Goal: Information Seeking & Learning: Compare options

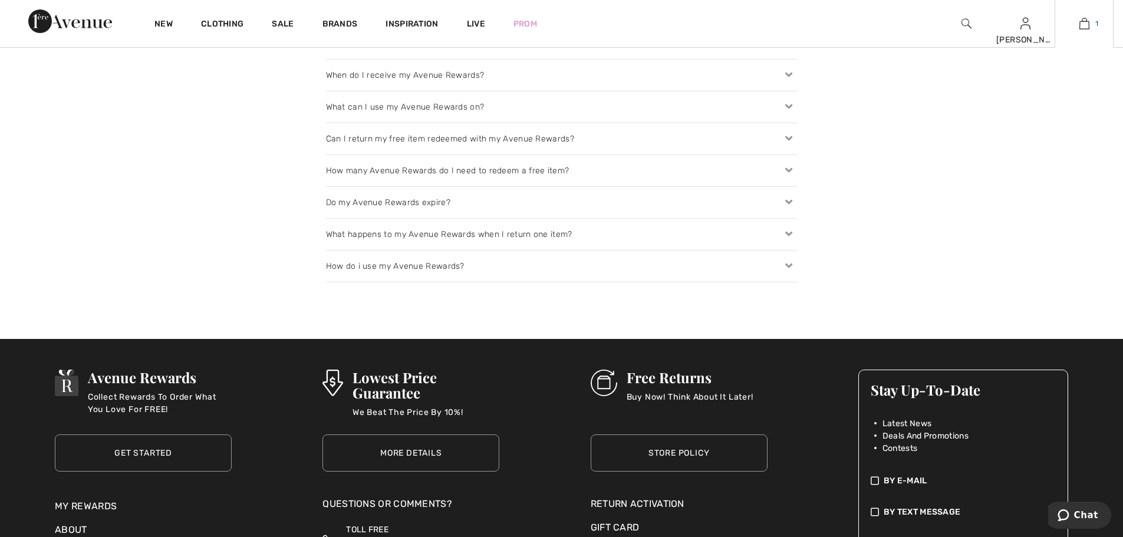
scroll to position [1602, 0]
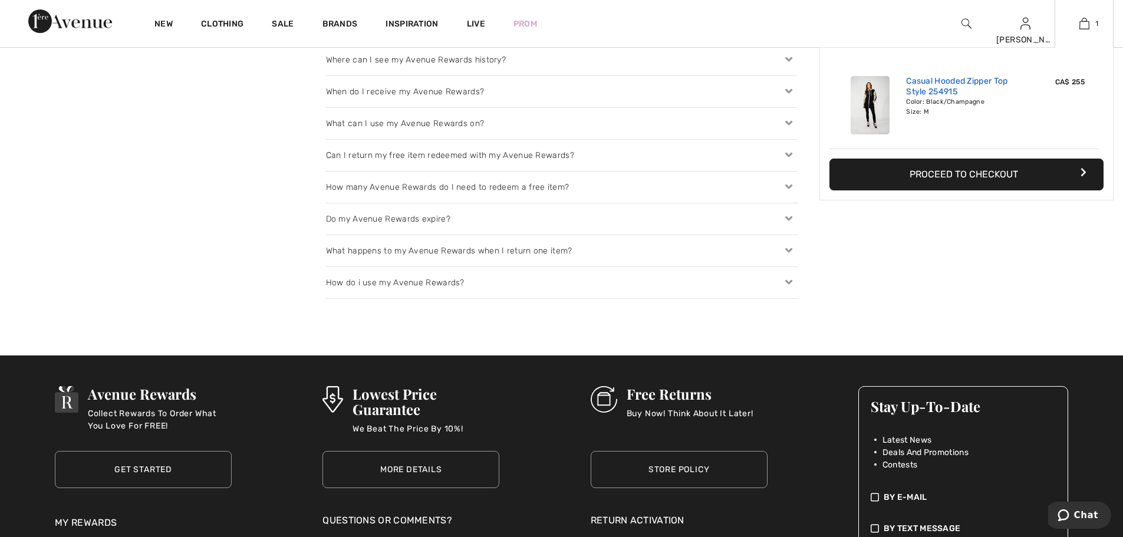
click at [975, 86] on link "Casual Hooded Zipper Top Style 254915" at bounding box center [964, 86] width 116 height 21
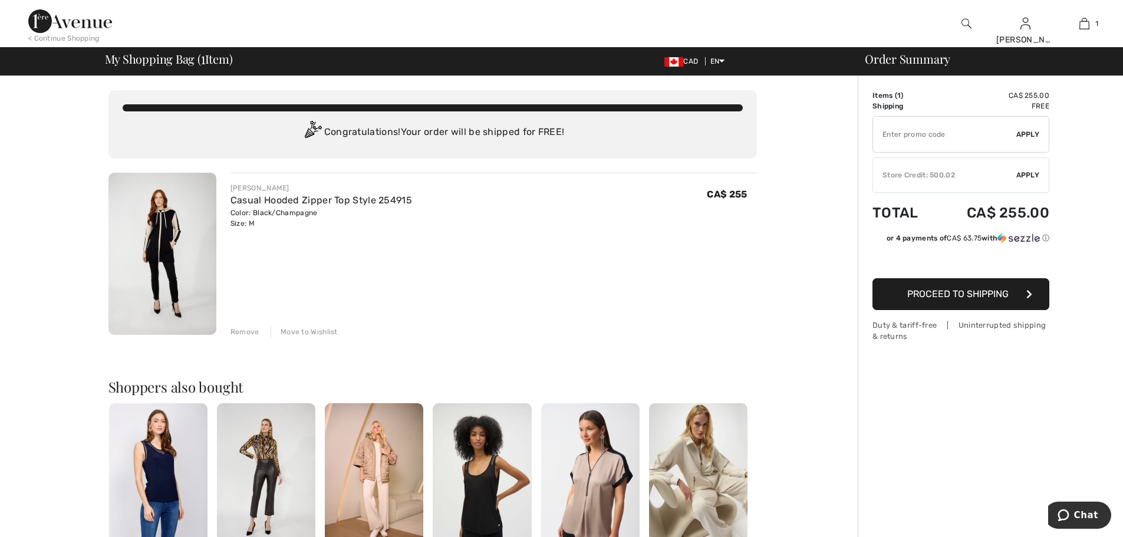
click at [243, 332] on div "Remove" at bounding box center [245, 332] width 29 height 11
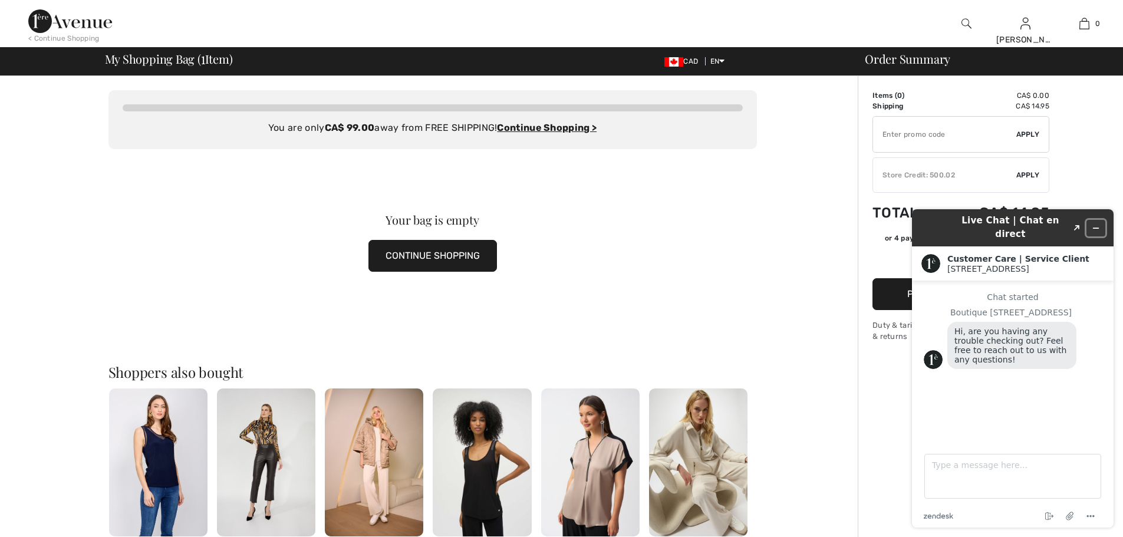
click at [1101, 222] on button "Minimize widget" at bounding box center [1096, 228] width 19 height 17
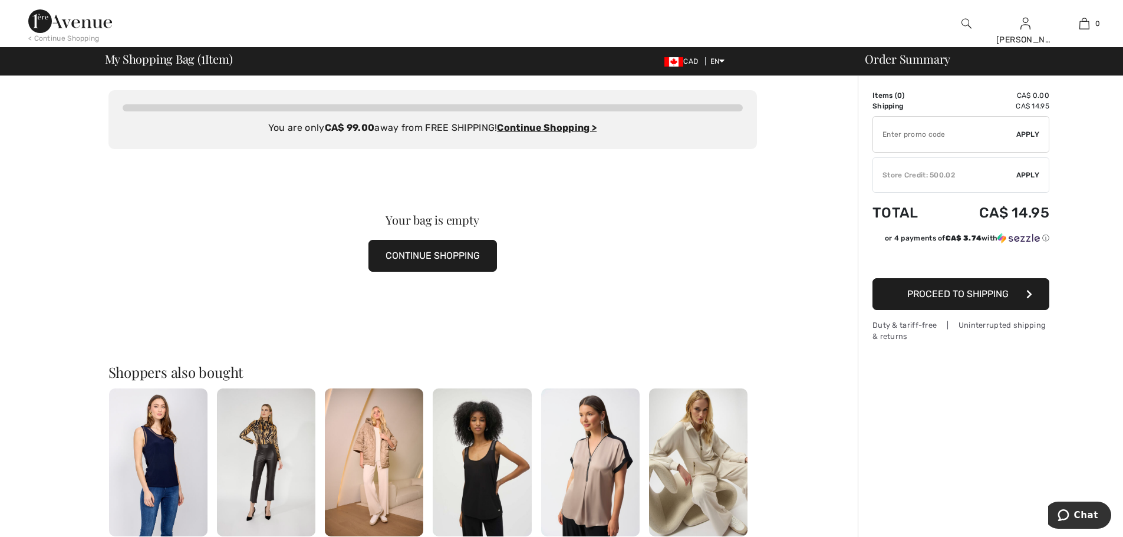
click at [86, 27] on img at bounding box center [70, 21] width 84 height 24
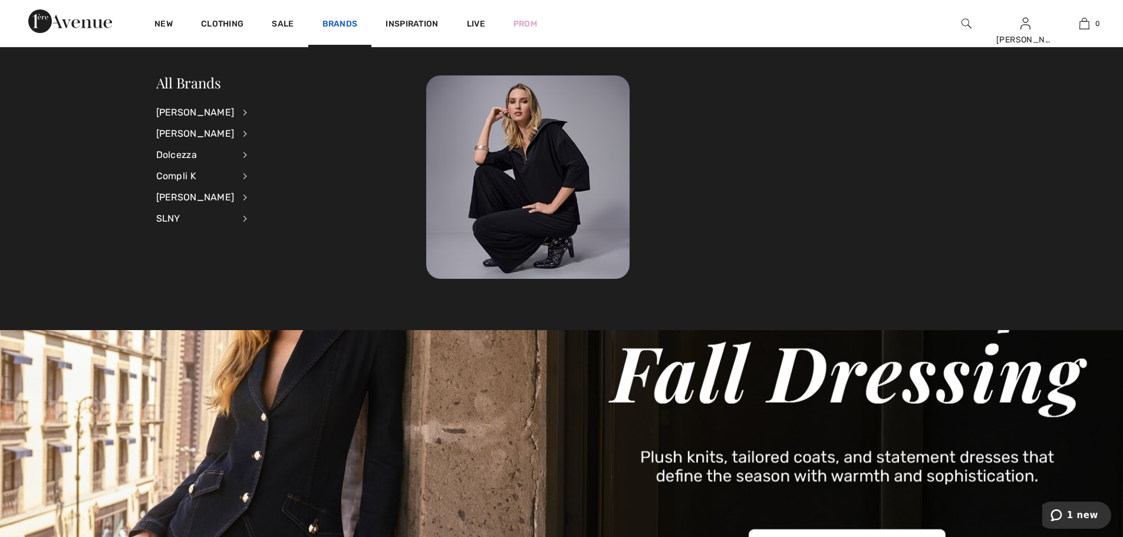
click at [344, 22] on link "Brands" at bounding box center [340, 25] width 35 height 12
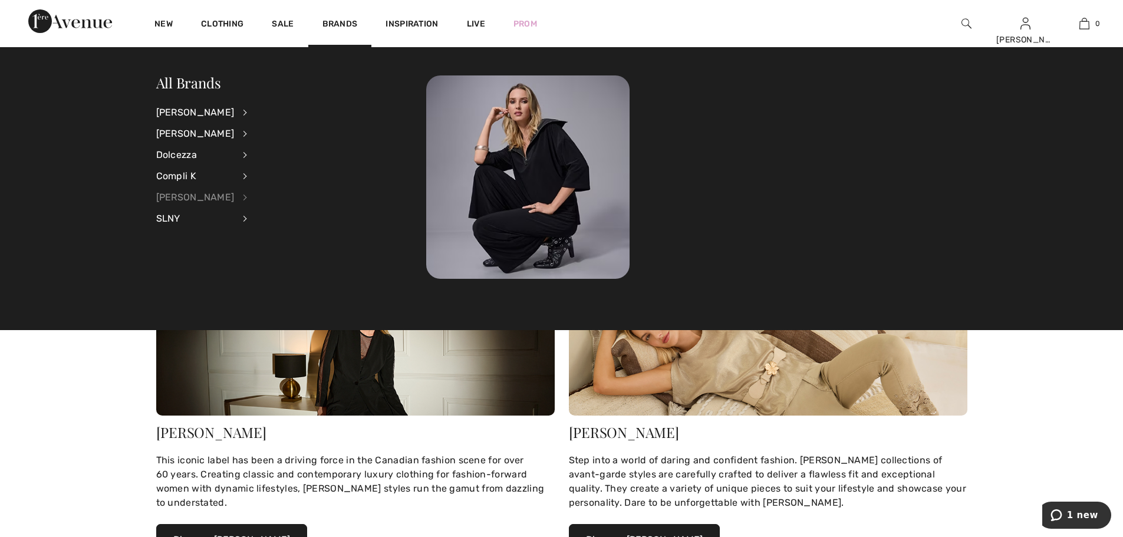
click at [223, 198] on div "[PERSON_NAME]" at bounding box center [195, 197] width 78 height 21
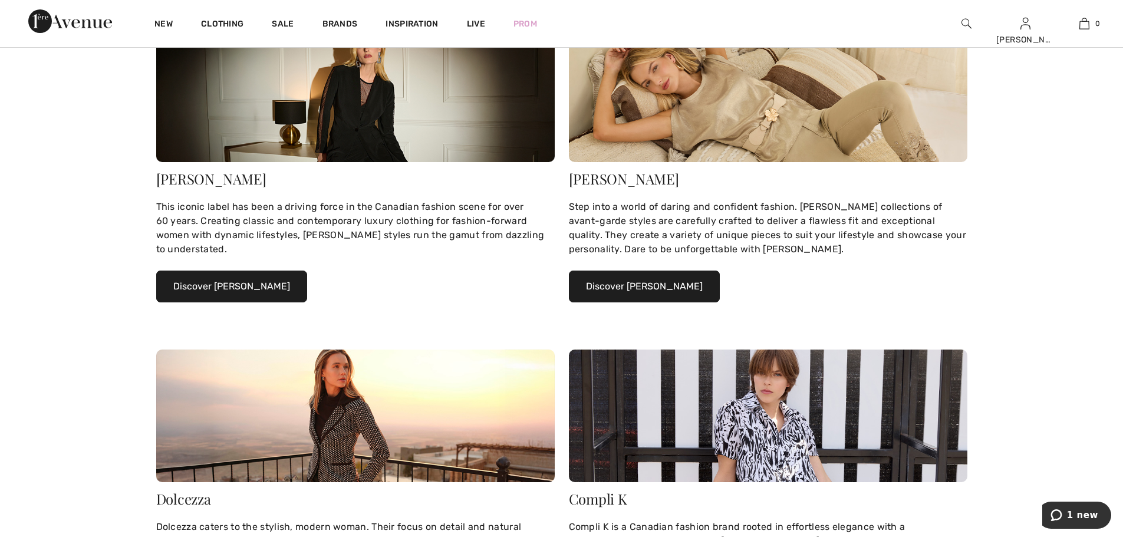
scroll to position [120, 0]
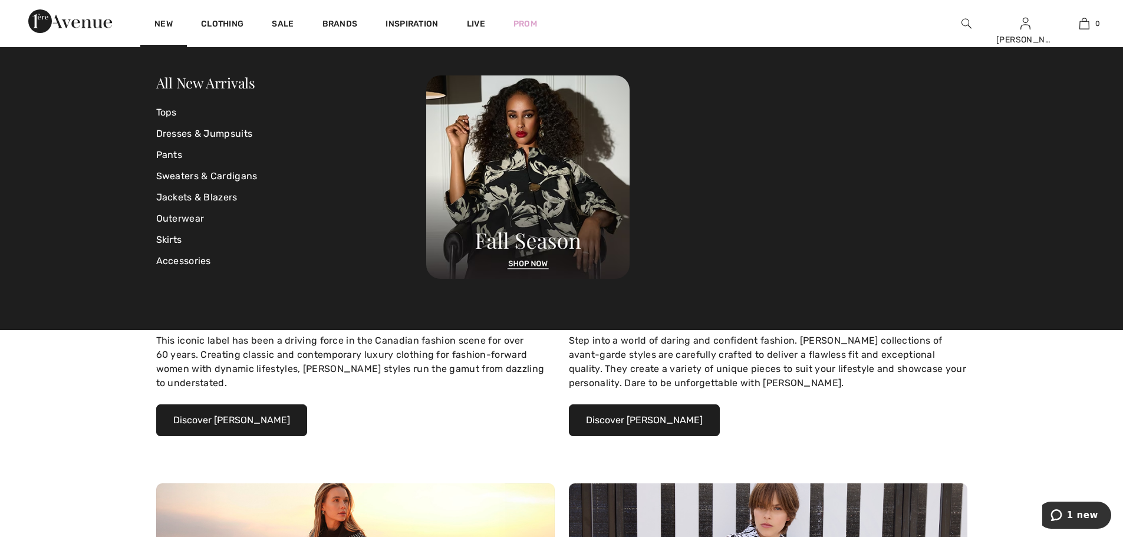
click at [84, 29] on img at bounding box center [70, 21] width 84 height 24
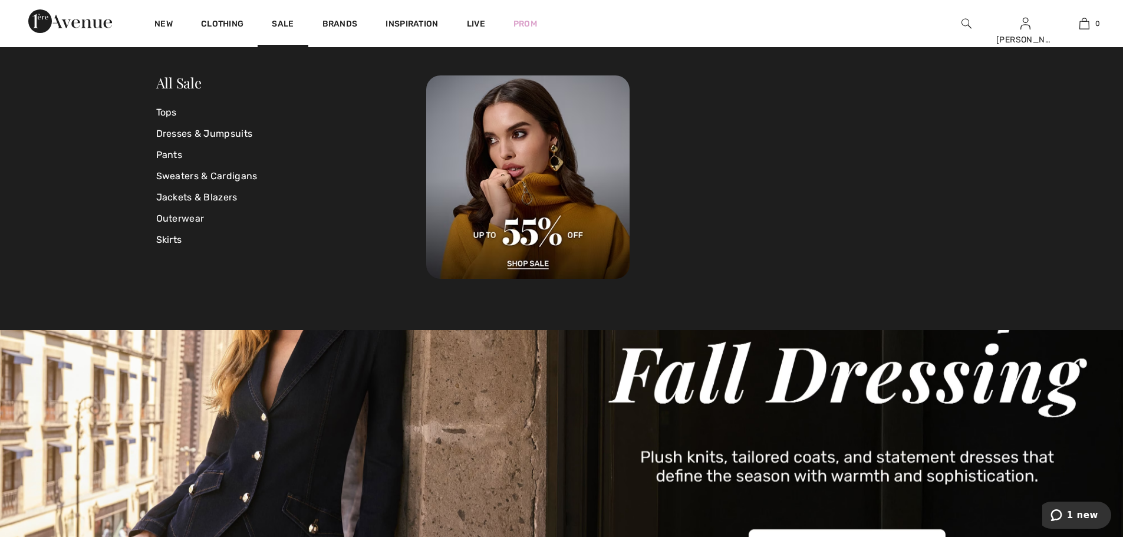
click at [967, 24] on img at bounding box center [967, 24] width 10 height 14
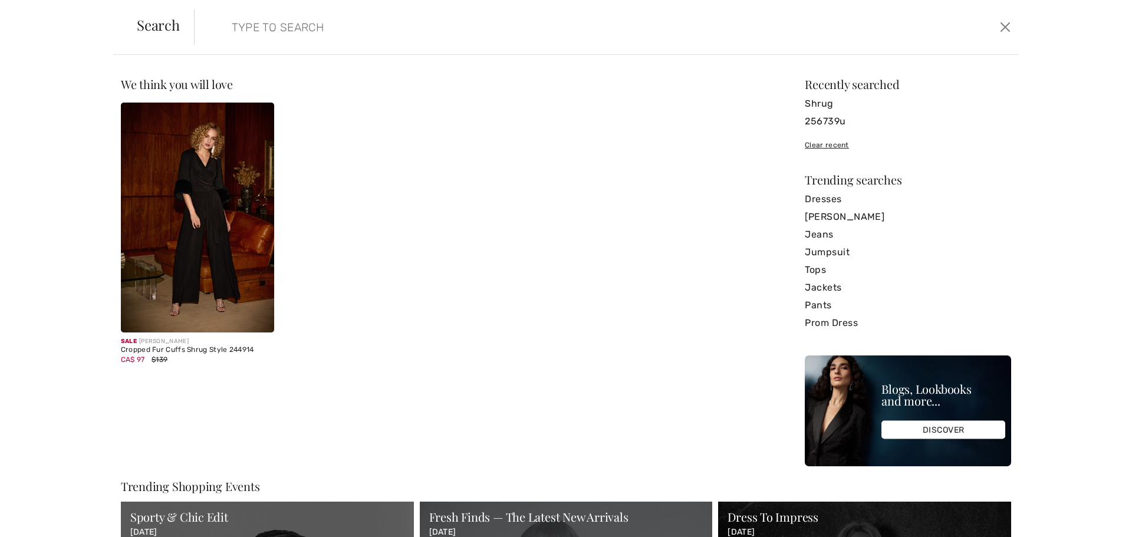
paste input "253167"
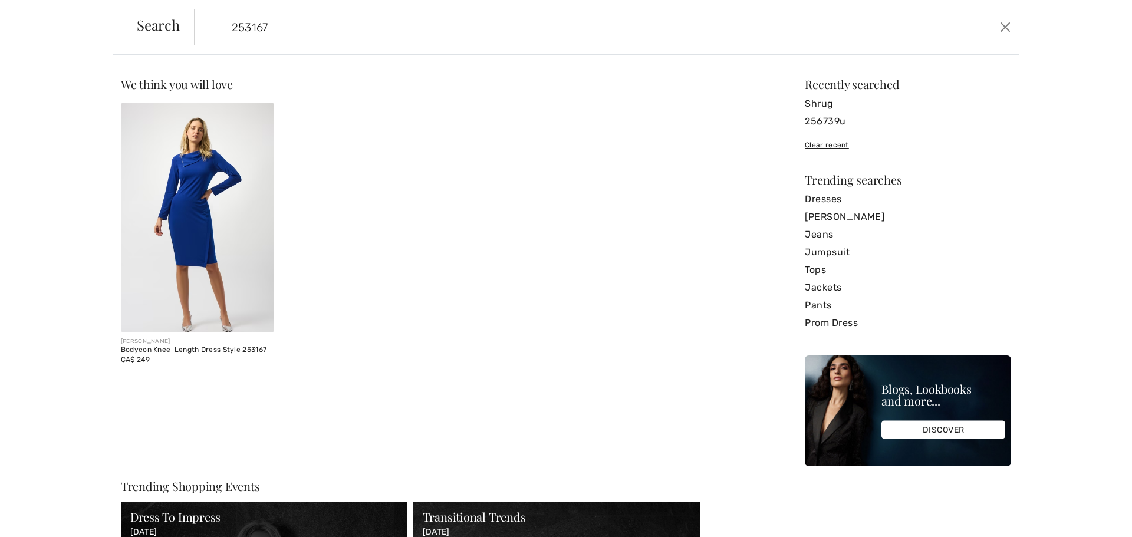
type input "253167"
click at [217, 177] on img at bounding box center [197, 218] width 153 height 230
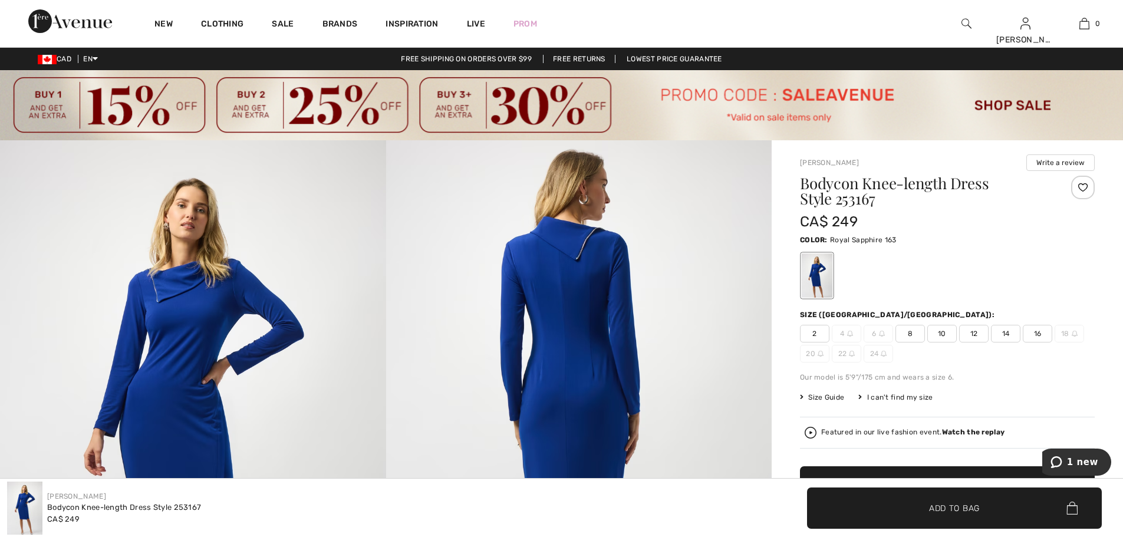
click at [971, 25] on img at bounding box center [967, 24] width 10 height 14
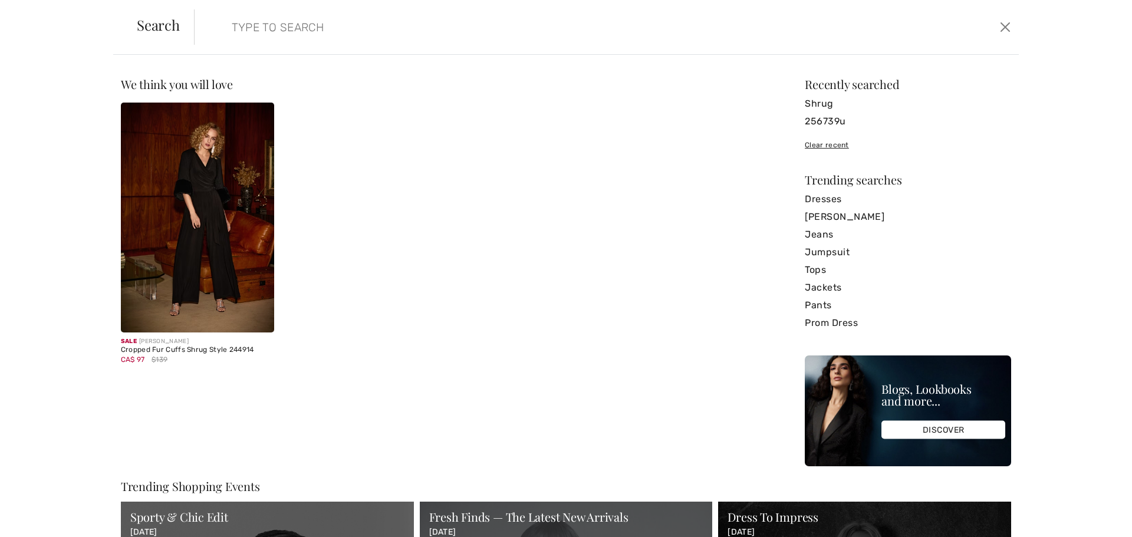
paste input "253995"
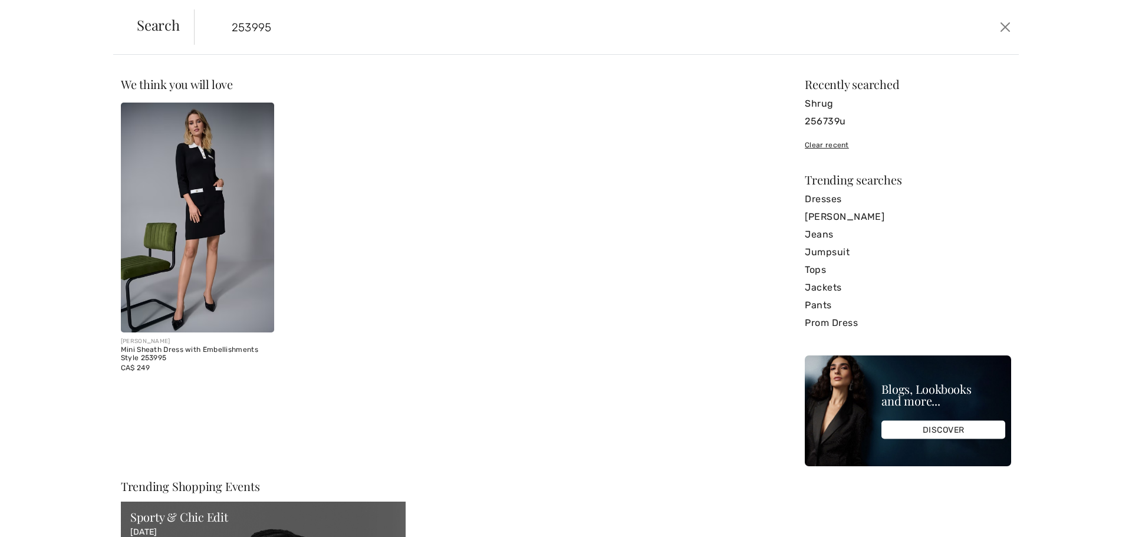
type input "253995"
click at [229, 212] on img at bounding box center [197, 218] width 153 height 230
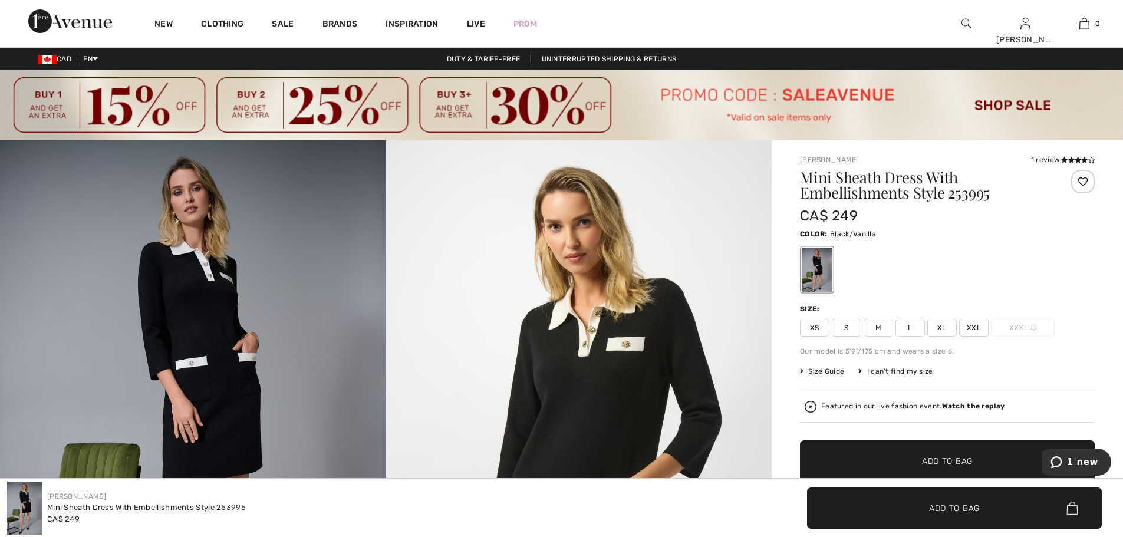
click at [968, 28] on img at bounding box center [967, 24] width 10 height 14
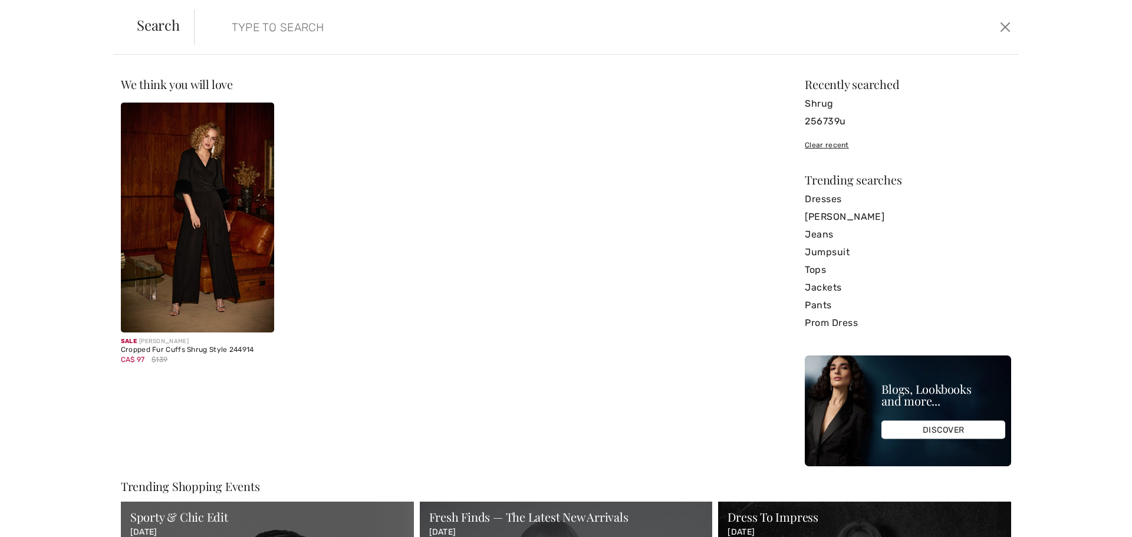
paste input "253250"
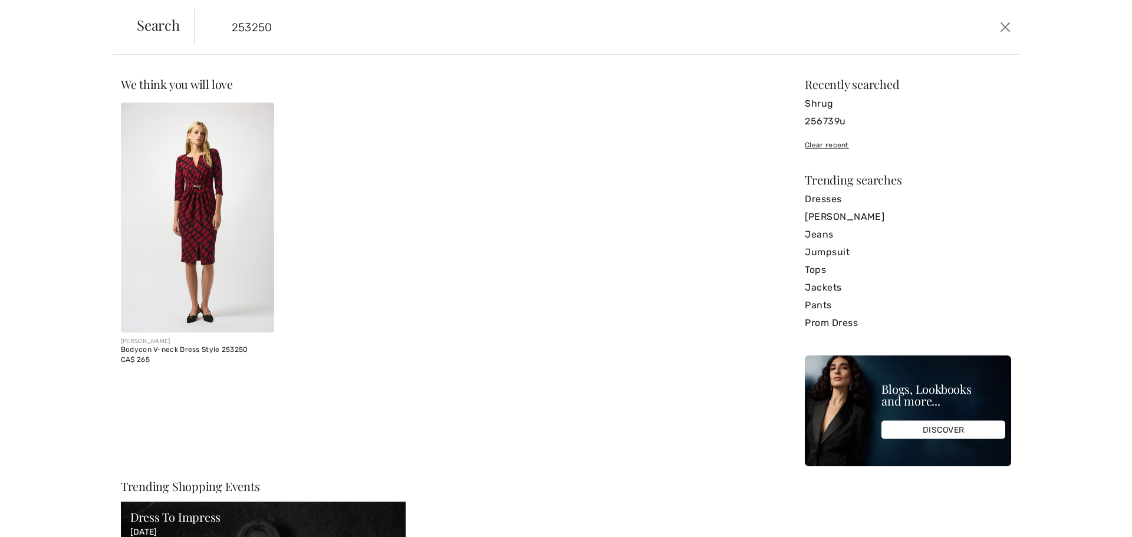
type input "253250"
click at [172, 212] on img at bounding box center [197, 218] width 153 height 230
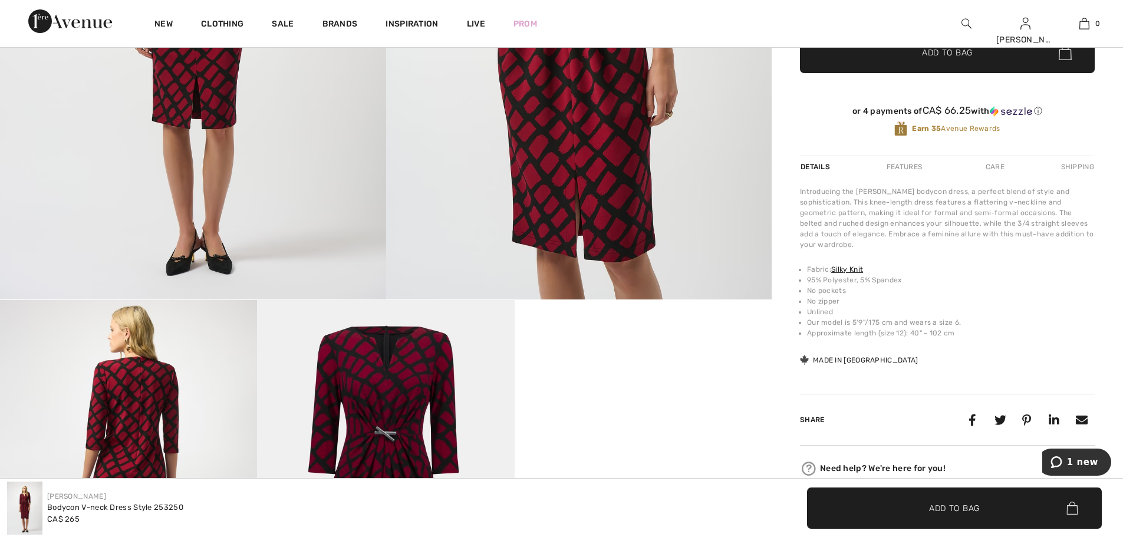
scroll to position [413, 0]
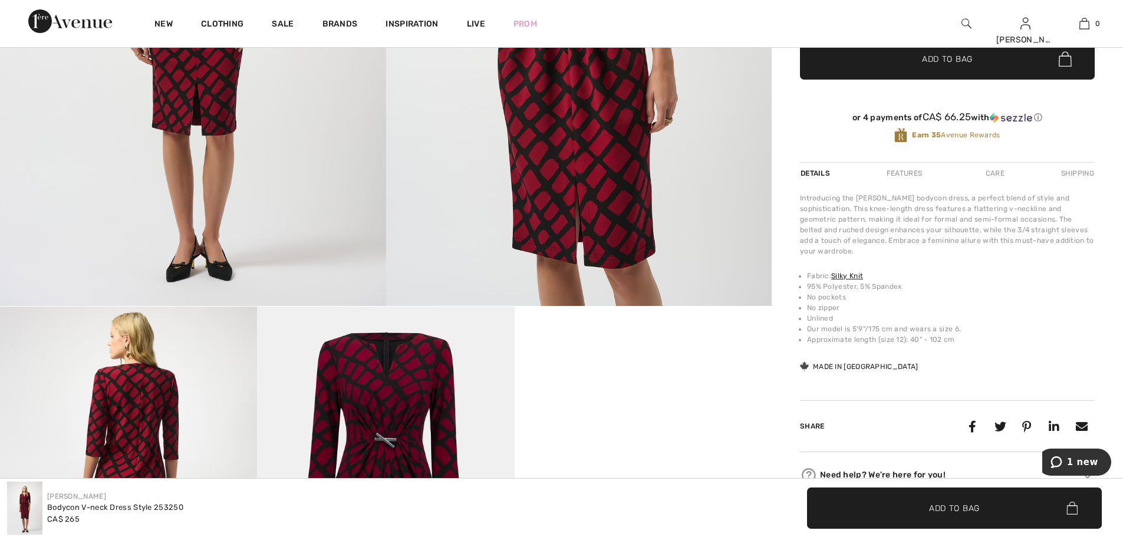
click at [1056, 281] on li "95% Polyester, 5% Spandex" at bounding box center [951, 286] width 288 height 11
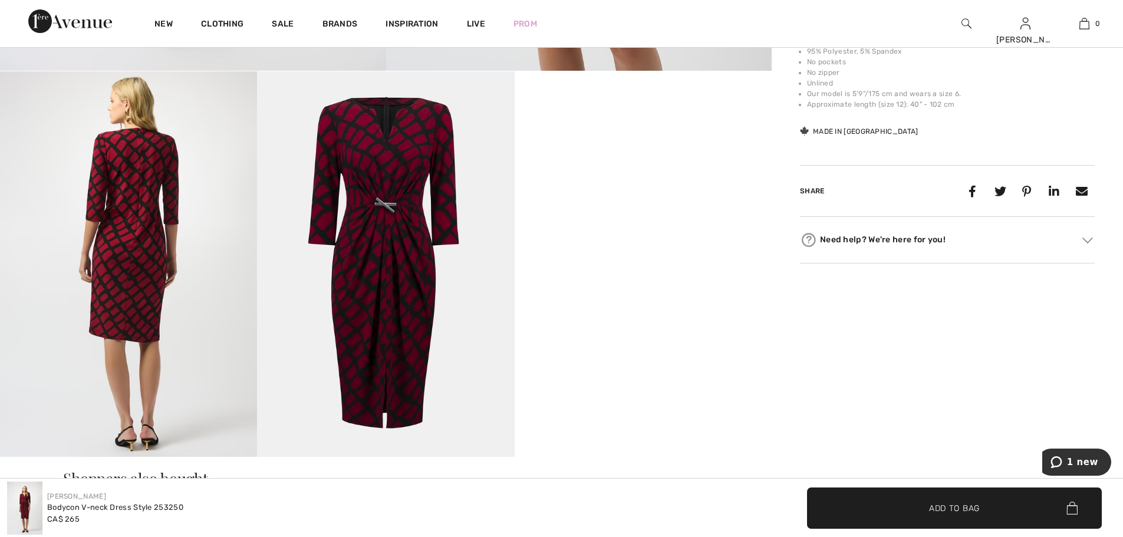
scroll to position [649, 0]
click at [966, 31] on div at bounding box center [966, 23] width 59 height 47
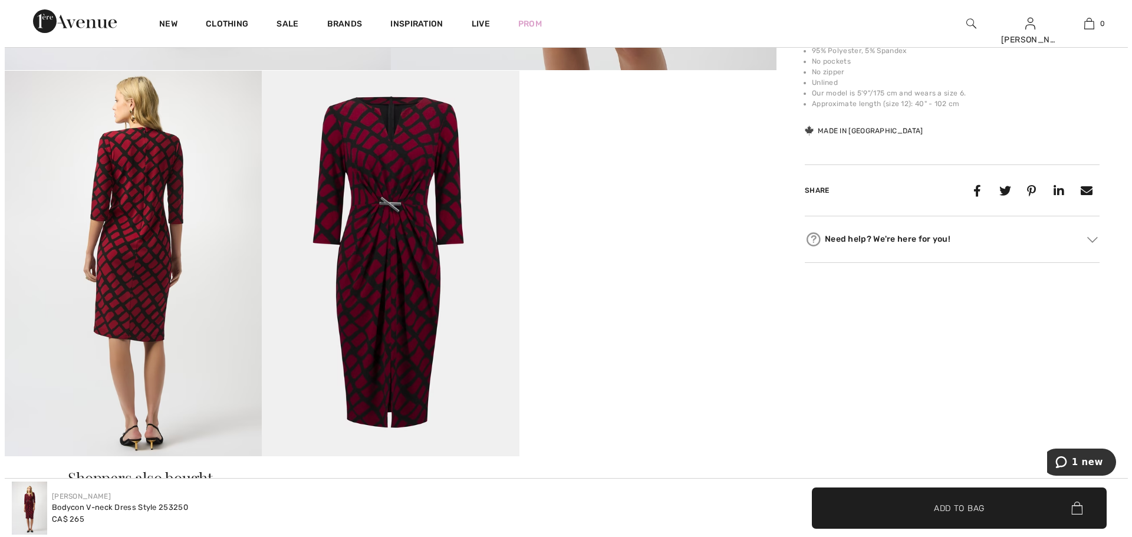
scroll to position [649, 0]
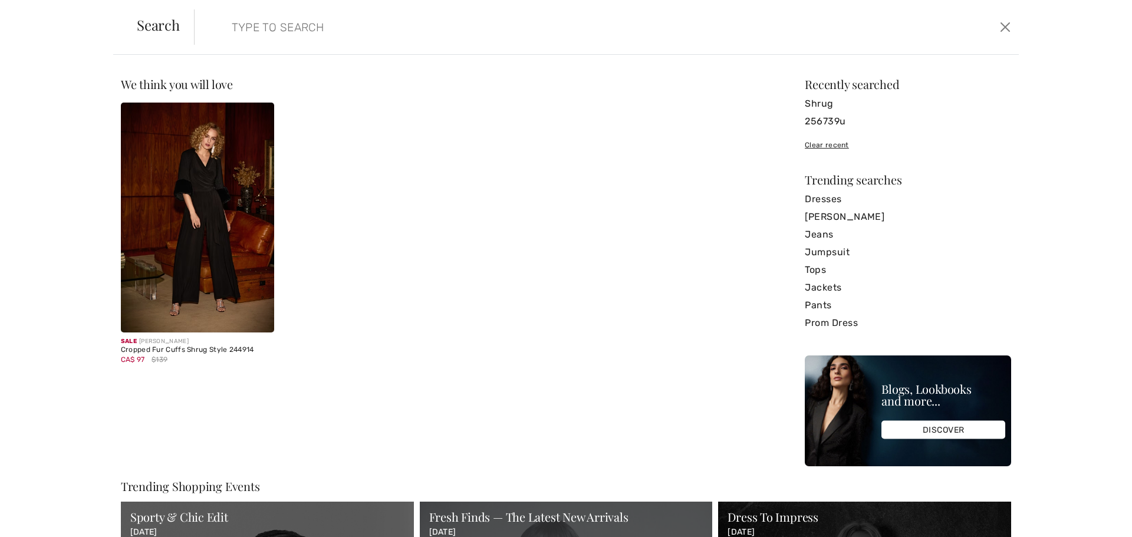
click at [699, 44] on input "search" at bounding box center [513, 26] width 580 height 35
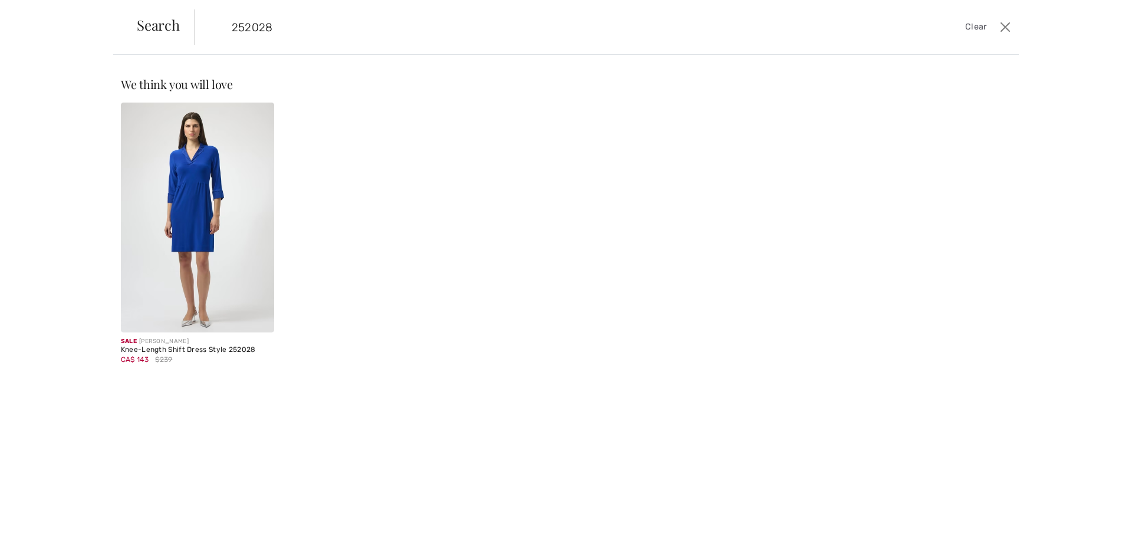
type input "252028"
click at [226, 157] on img at bounding box center [197, 218] width 153 height 230
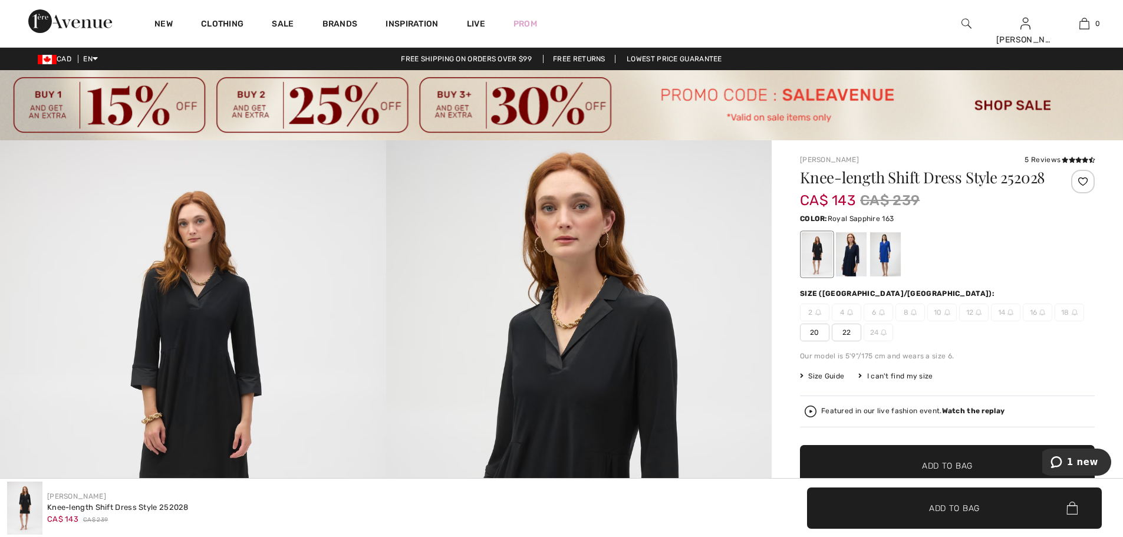
click at [887, 266] on div at bounding box center [885, 254] width 31 height 44
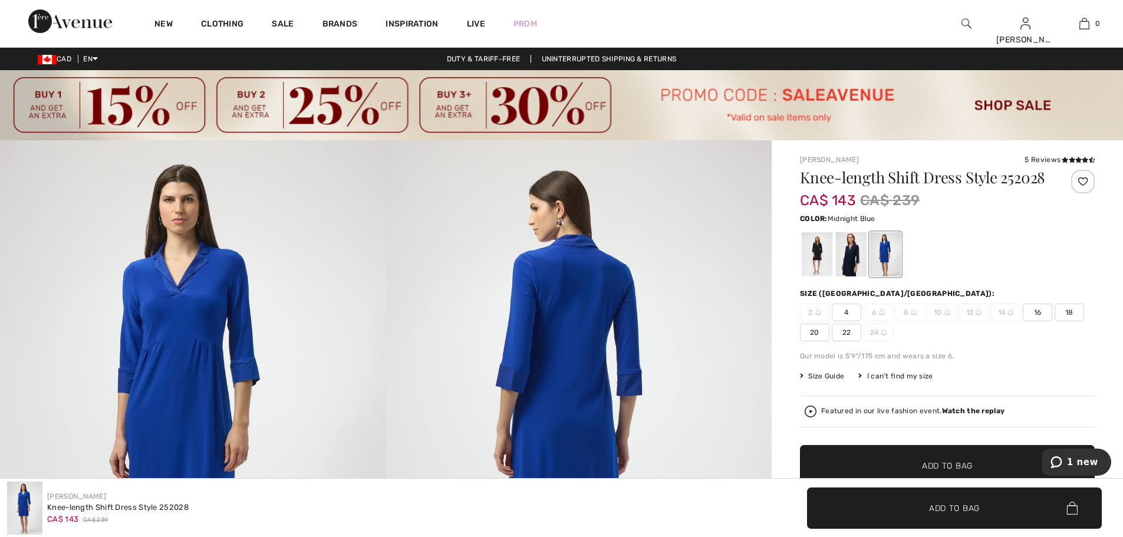
click at [851, 261] on div at bounding box center [851, 254] width 31 height 44
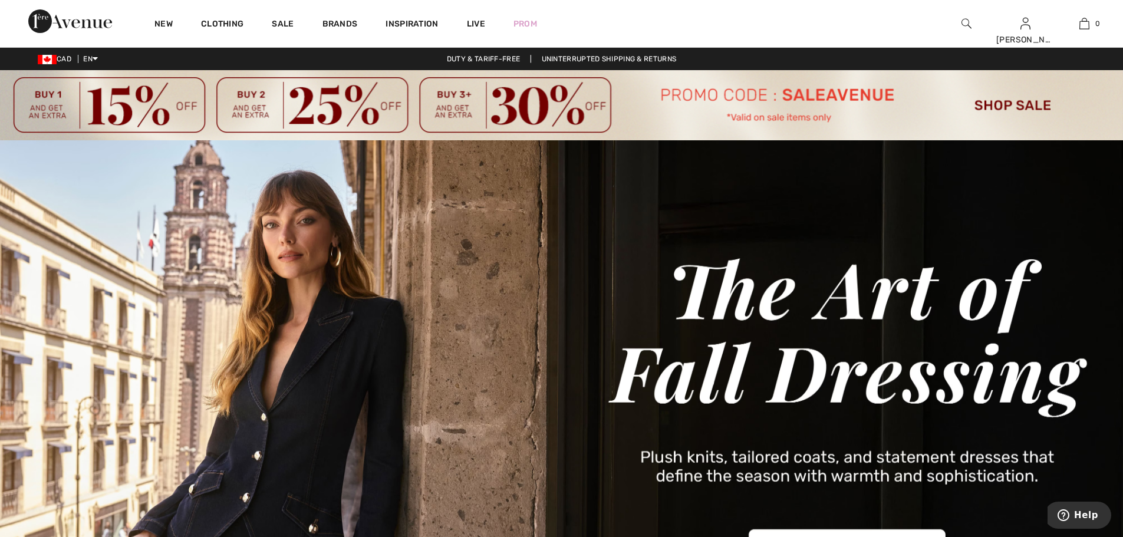
click at [969, 17] on img at bounding box center [967, 24] width 10 height 14
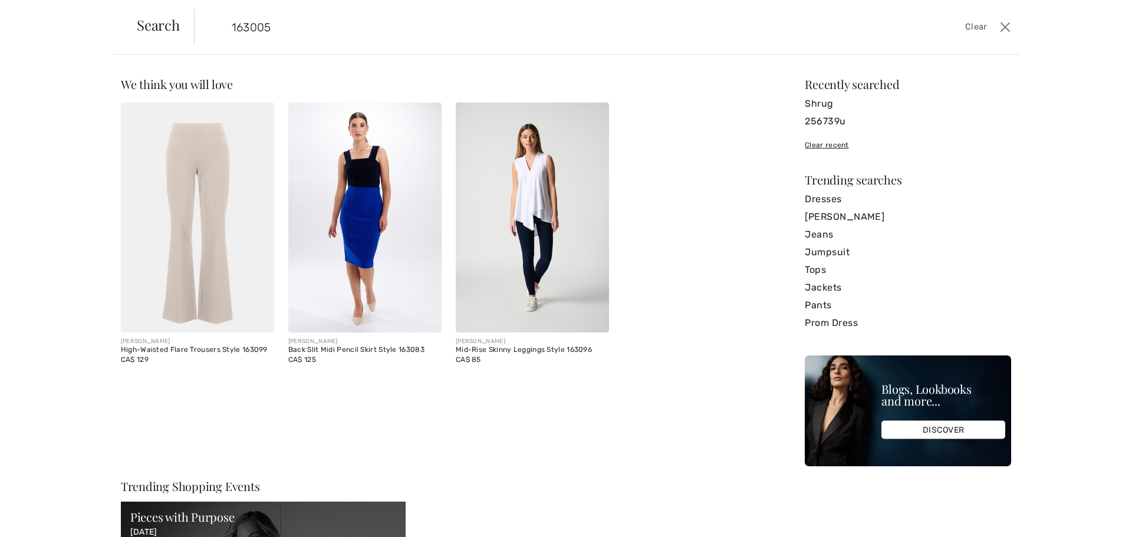
click at [405, 32] on input "163005" at bounding box center [513, 26] width 580 height 35
click at [406, 32] on input "163005" at bounding box center [513, 26] width 580 height 35
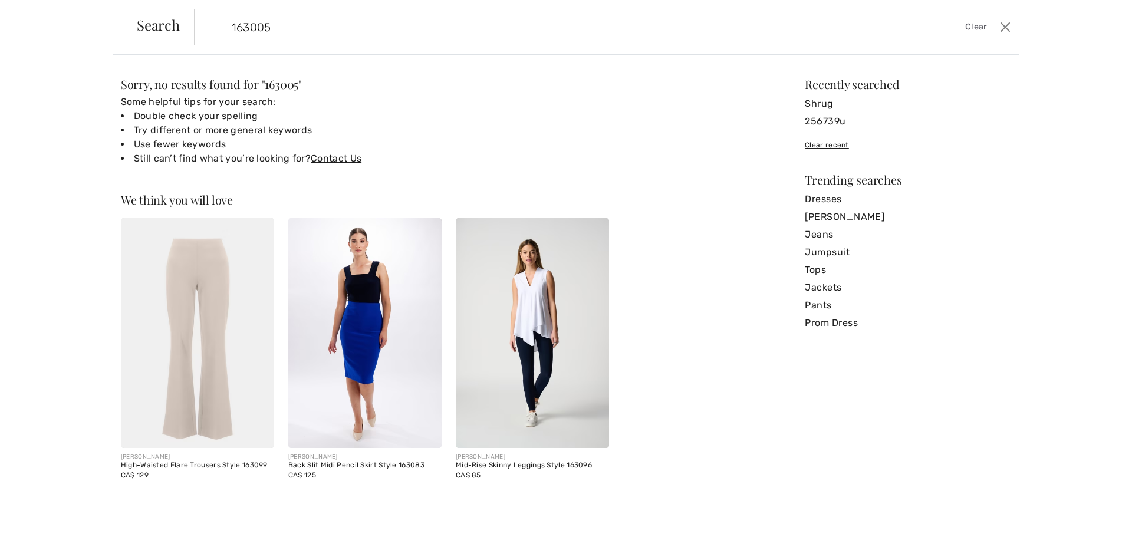
click at [348, 32] on input "163005" at bounding box center [513, 26] width 580 height 35
paste input "253072"
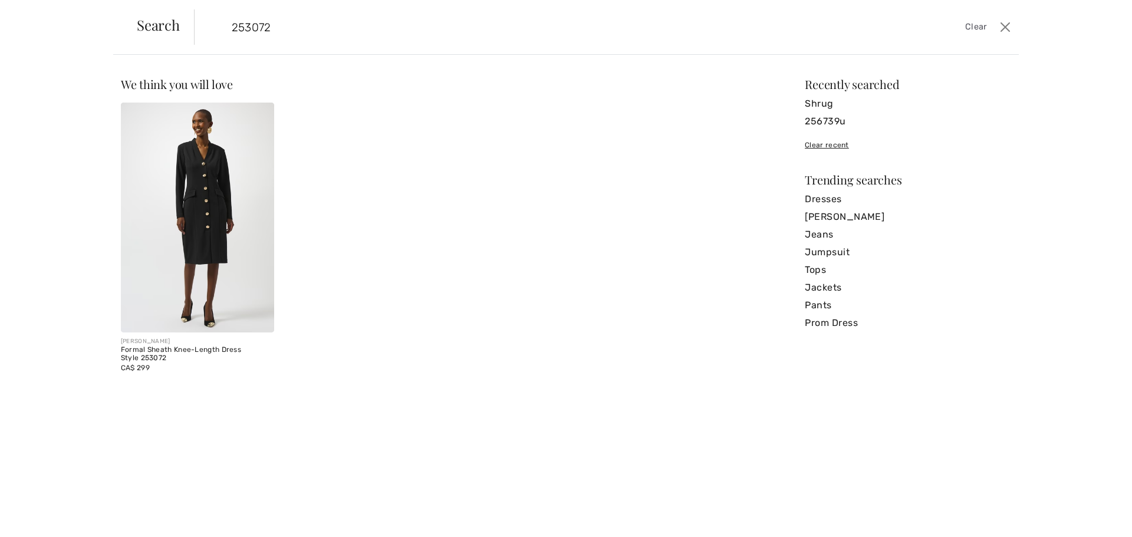
type input "253072"
click at [185, 307] on img at bounding box center [197, 218] width 153 height 230
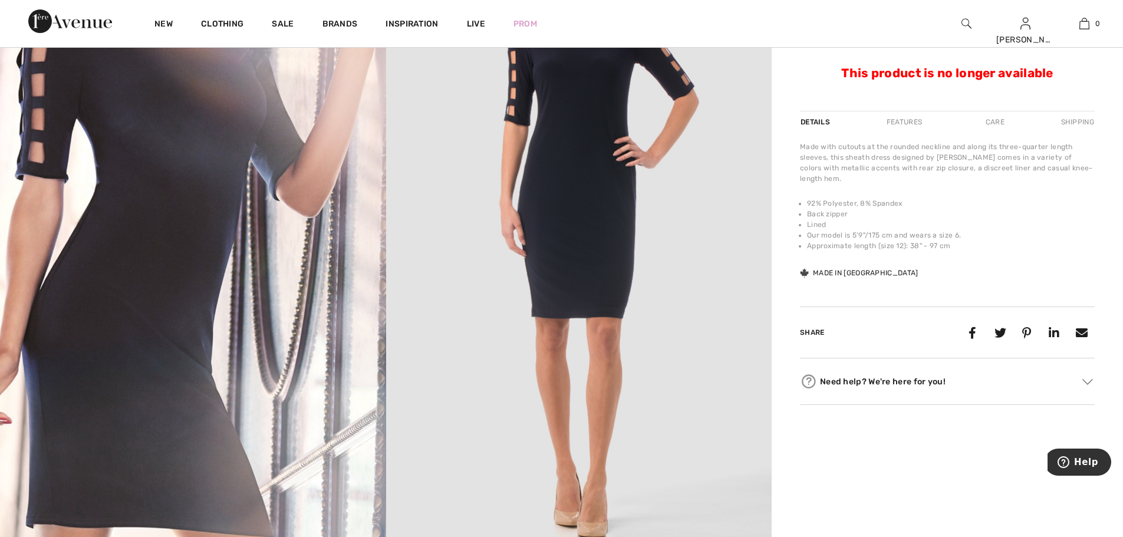
scroll to position [177, 0]
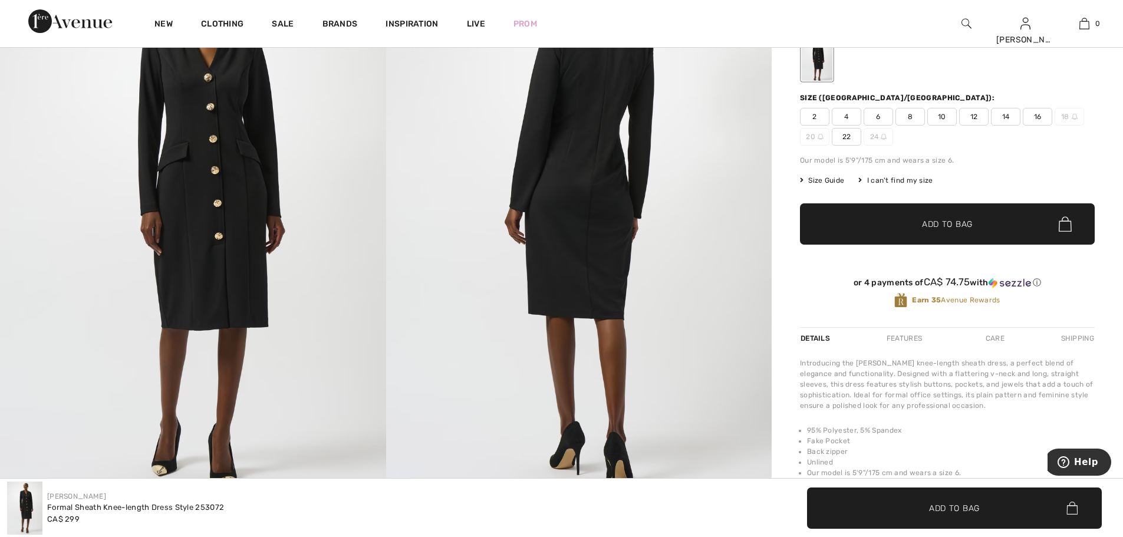
scroll to position [118, 0]
